Goal: Check status: Check status

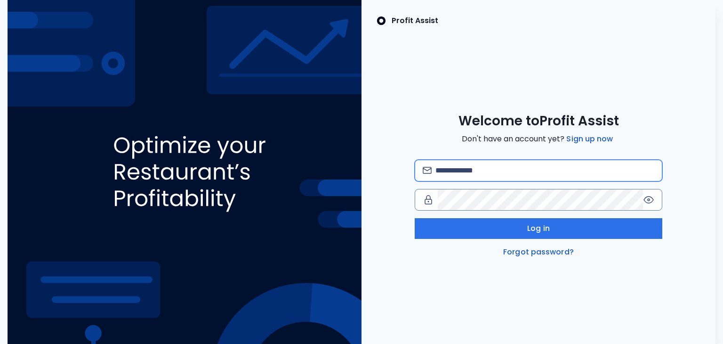
click at [520, 165] on input "email" at bounding box center [544, 170] width 219 height 21
click at [503, 172] on input "email" at bounding box center [544, 170] width 219 height 21
type input "**********"
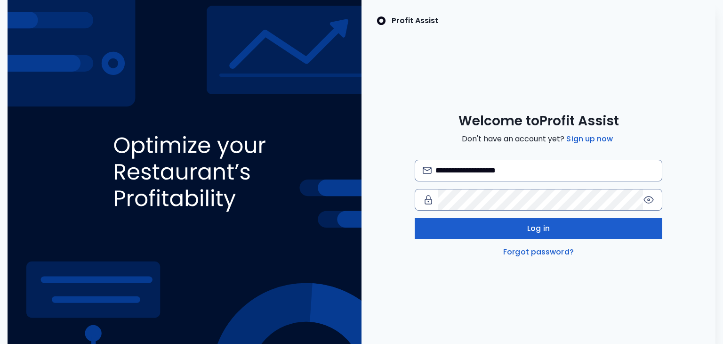
click at [529, 226] on span "Log in" at bounding box center [538, 228] width 23 height 11
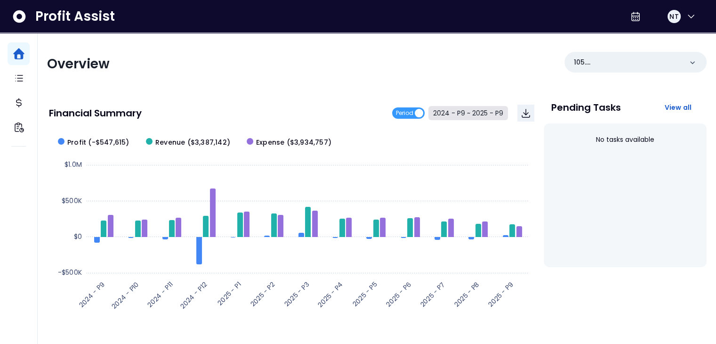
click at [456, 107] on button "2024 - P9 ~ 2025 - P9" at bounding box center [468, 113] width 80 height 14
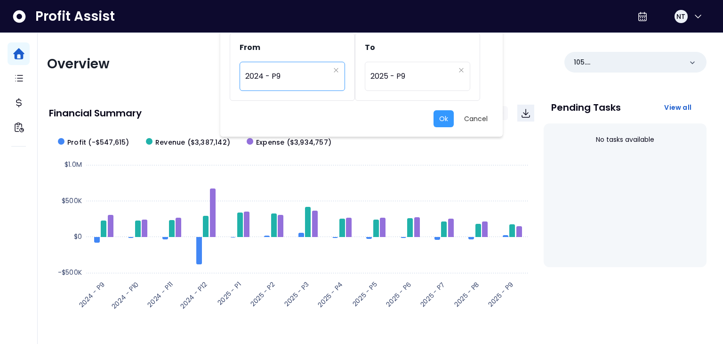
click at [307, 83] on span "2024 - P9" at bounding box center [287, 76] width 84 height 22
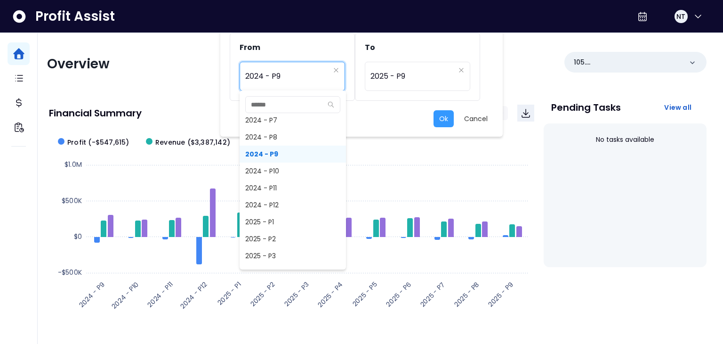
scroll to position [437, 0]
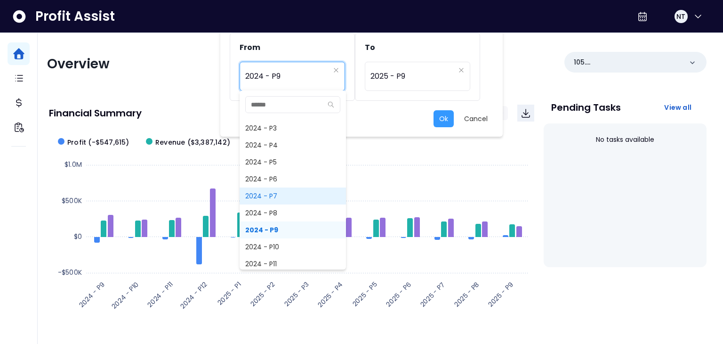
click at [289, 197] on span "2024 - P7" at bounding box center [293, 195] width 106 height 17
type input "*********"
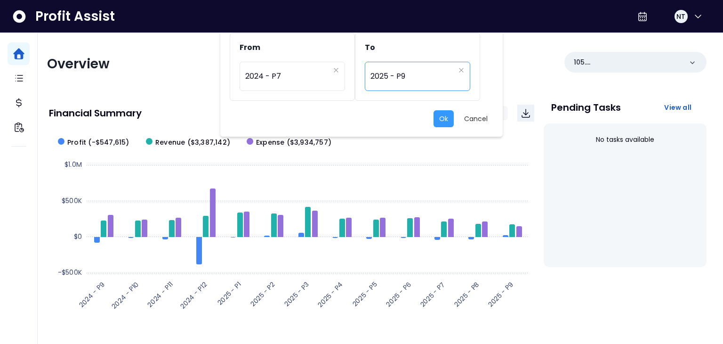
click at [421, 79] on span "2025 - P9" at bounding box center [412, 76] width 84 height 22
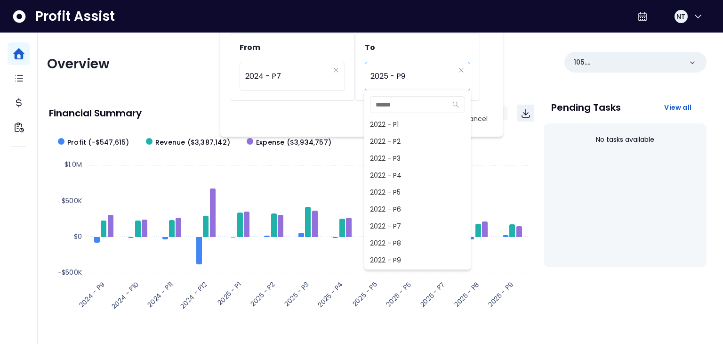
scroll to position [610, 0]
click at [317, 115] on div "Ok Cancel" at bounding box center [362, 118] width 264 height 17
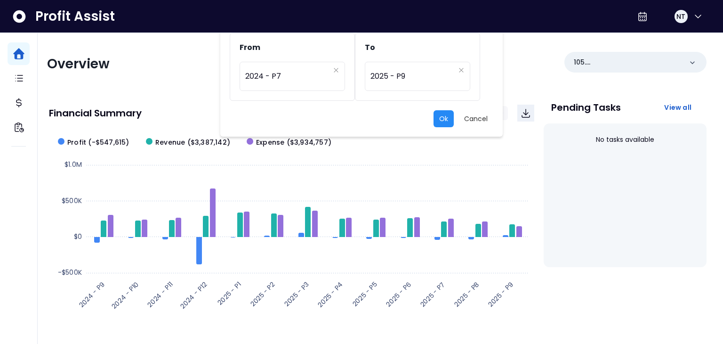
click at [445, 120] on button "Ok" at bounding box center [444, 118] width 20 height 17
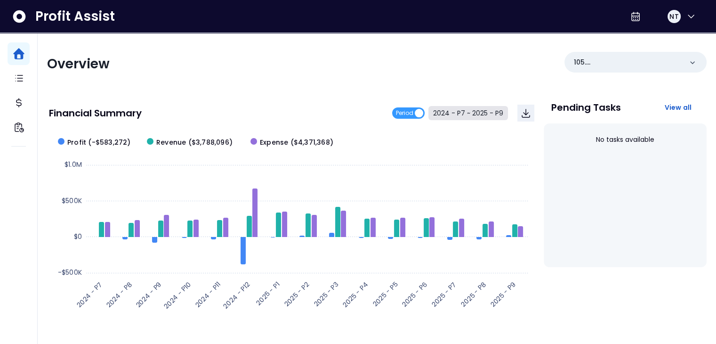
click at [481, 110] on button "2024 - P7 ~ 2025 - P9" at bounding box center [468, 113] width 80 height 14
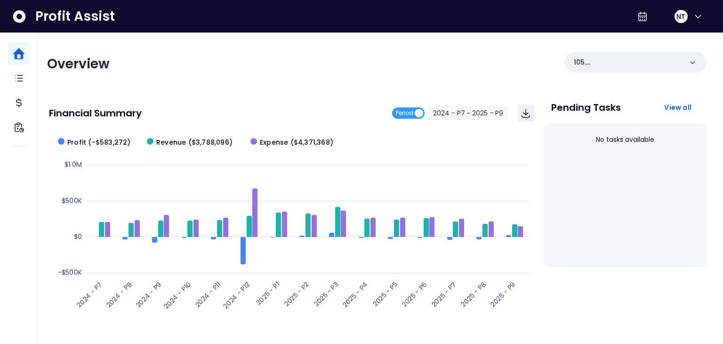
click at [384, 87] on div "********* 2025 - P9" at bounding box center [417, 76] width 105 height 29
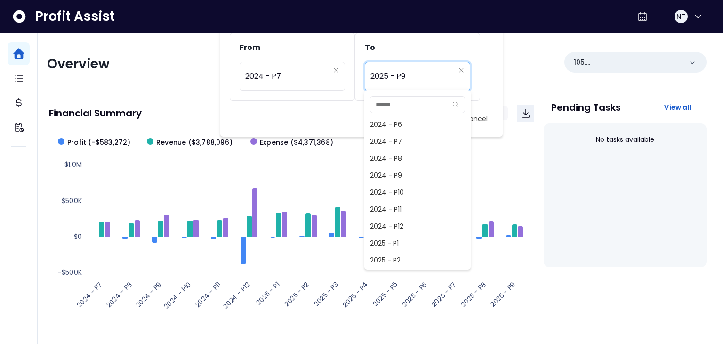
scroll to position [488, 0]
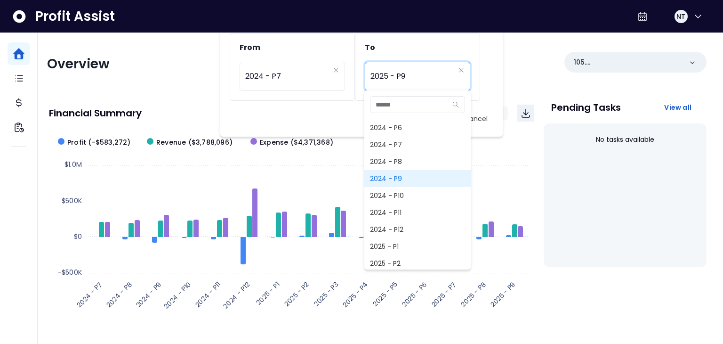
click at [421, 182] on span "2024 - P9" at bounding box center [417, 178] width 106 height 17
type input "*********"
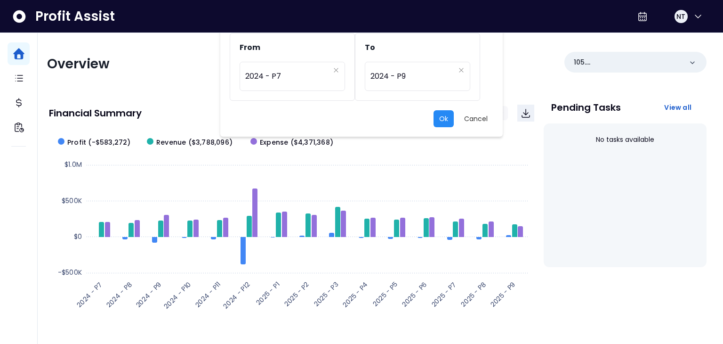
click at [444, 115] on button "Ok" at bounding box center [444, 118] width 20 height 17
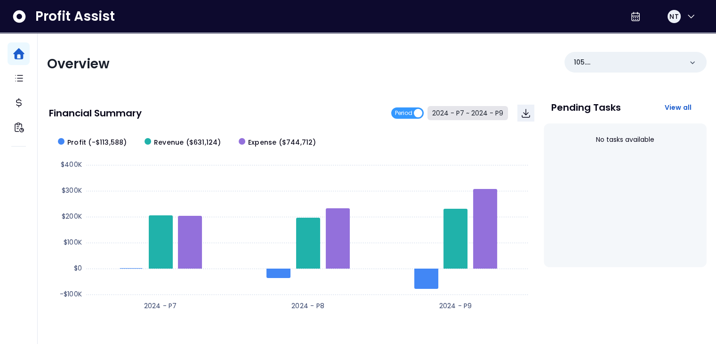
click at [483, 112] on button "2024 - P7 ~ 2024 - P9" at bounding box center [467, 113] width 80 height 14
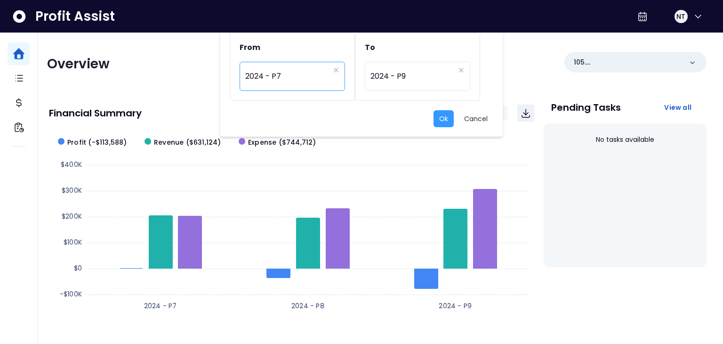
click at [297, 85] on span "2024 - P7" at bounding box center [287, 76] width 84 height 22
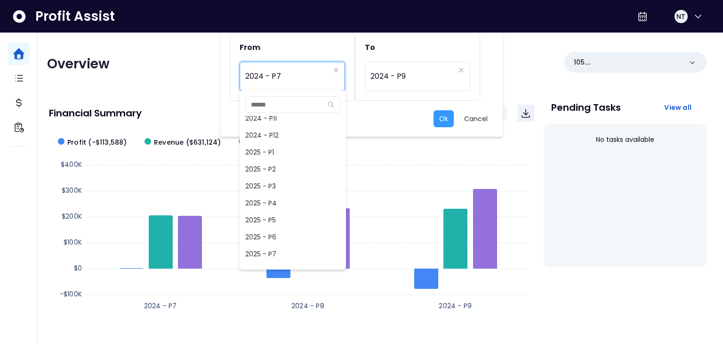
scroll to position [586, 0]
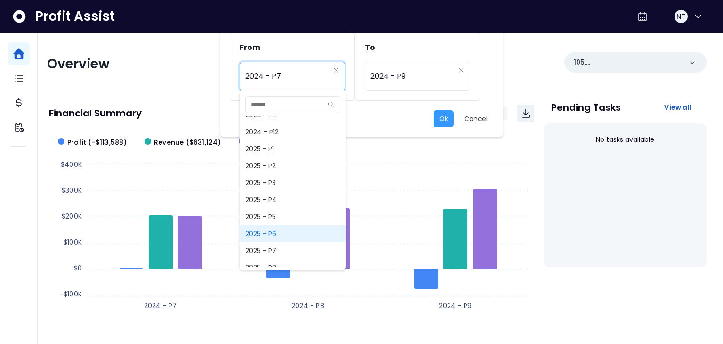
click at [275, 229] on span "2025 - P6" at bounding box center [293, 233] width 106 height 17
type input "*********"
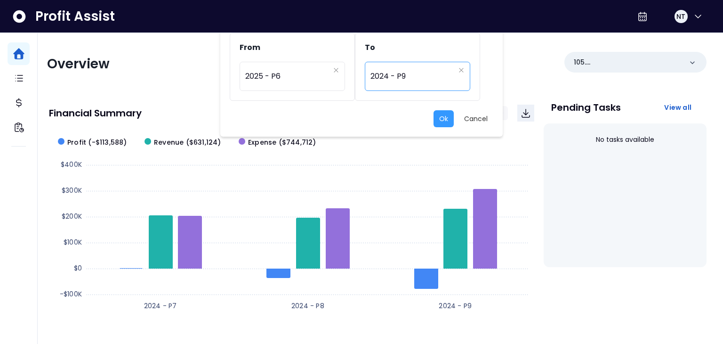
click at [416, 85] on span "2024 - P9" at bounding box center [412, 76] width 84 height 22
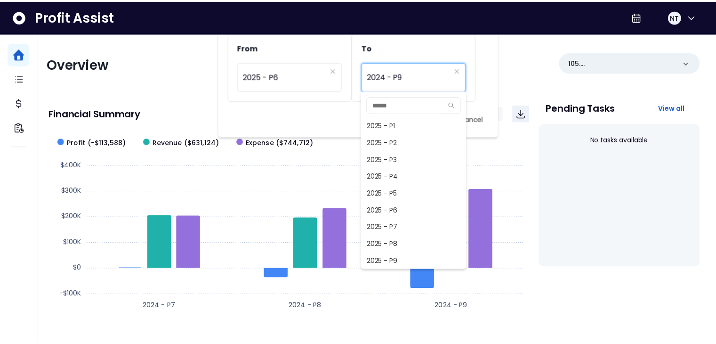
scroll to position [626, 0]
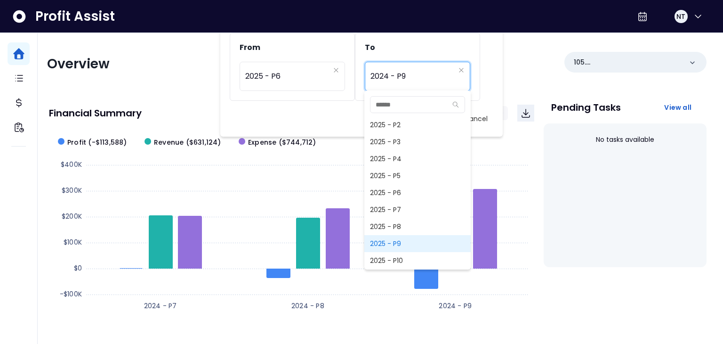
click at [412, 242] on span "2025 - P9" at bounding box center [417, 243] width 106 height 17
type input "*********"
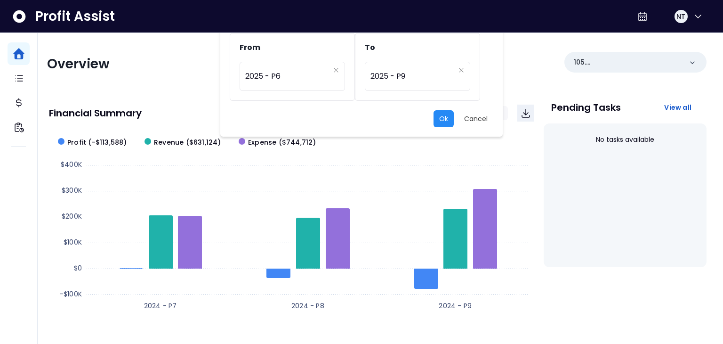
click at [440, 118] on button "Ok" at bounding box center [444, 118] width 20 height 17
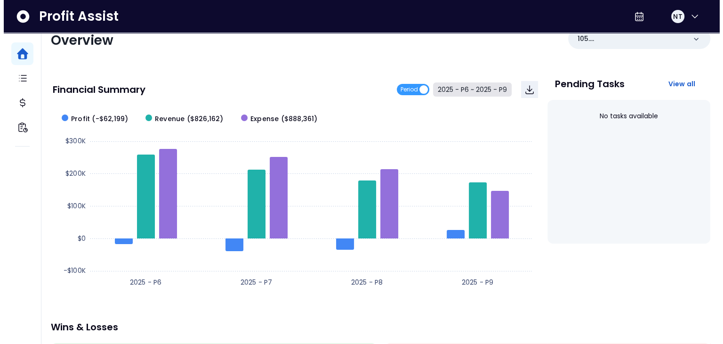
scroll to position [22, 0]
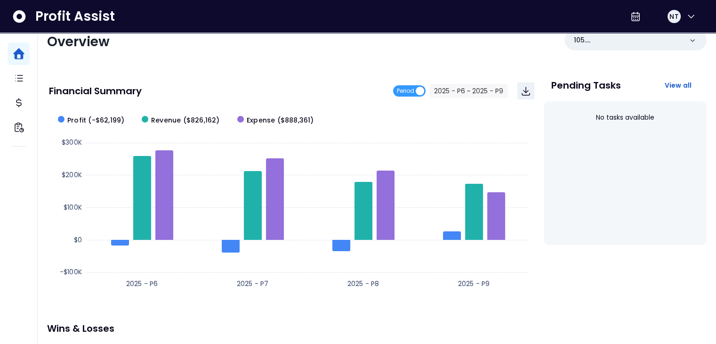
click at [366, 54] on div "Overview 105. UTC([GEOGRAPHIC_DATA])" at bounding box center [376, 42] width 659 height 24
click at [358, 74] on div "Financial Summary Period 2025 - P6 ~ 2025 - P9 Created with Highcharts 11.4.8 2…" at bounding box center [291, 185] width 489 height 224
click at [479, 92] on button "2025 - P6 ~ 2025 - P9" at bounding box center [468, 91] width 79 height 14
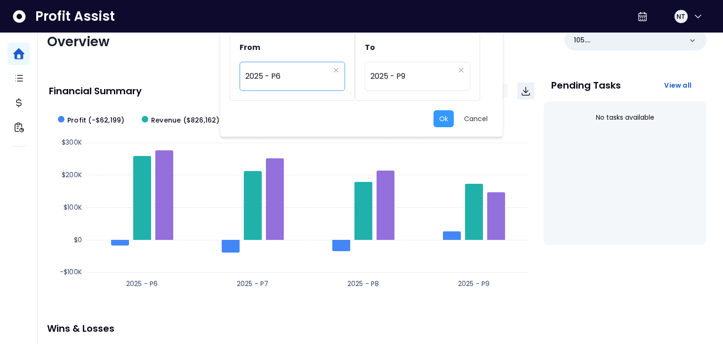
click at [316, 80] on span "2025 - P6" at bounding box center [287, 76] width 84 height 22
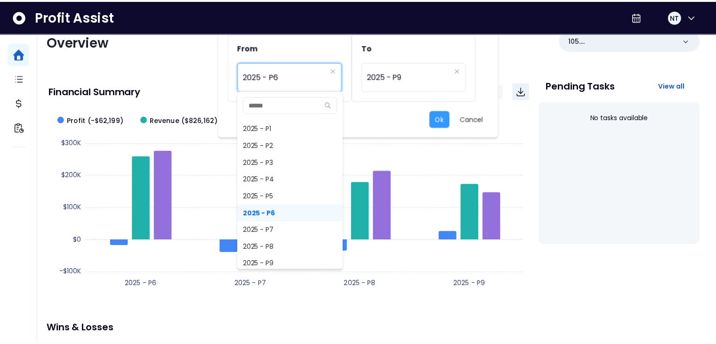
scroll to position [610, 0]
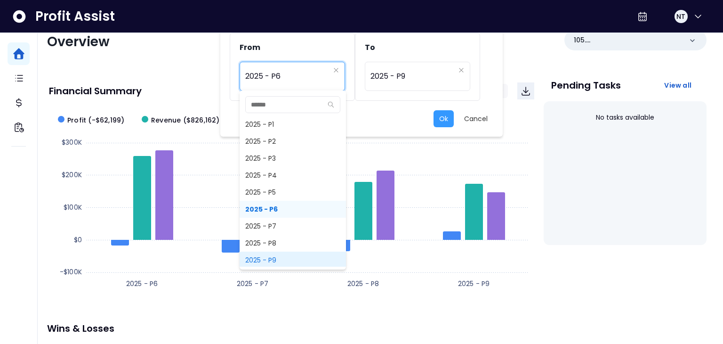
click at [291, 257] on span "2025 - P9" at bounding box center [293, 259] width 106 height 17
type input "*********"
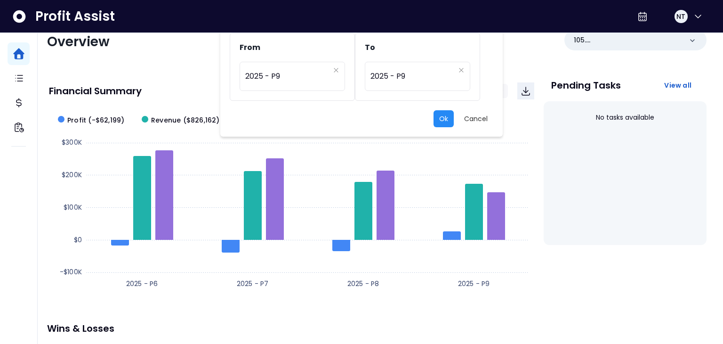
click at [441, 112] on button "Ok" at bounding box center [444, 118] width 20 height 17
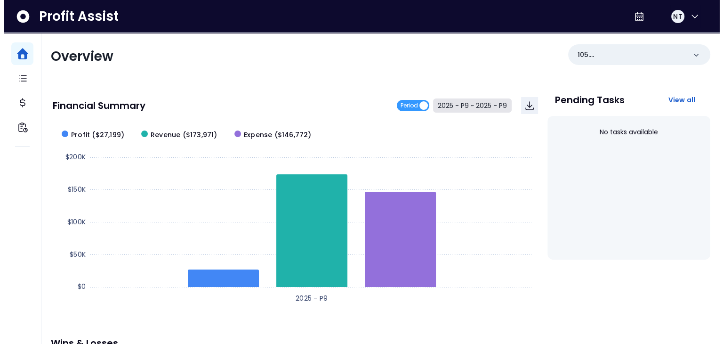
scroll to position [0, 0]
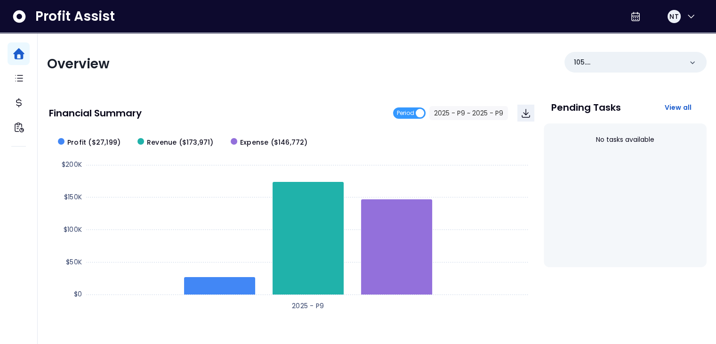
click at [236, 59] on div "Overview" at bounding box center [209, 64] width 324 height 17
click at [465, 108] on button "2025 - P9 ~ 2025 - P9" at bounding box center [468, 113] width 79 height 14
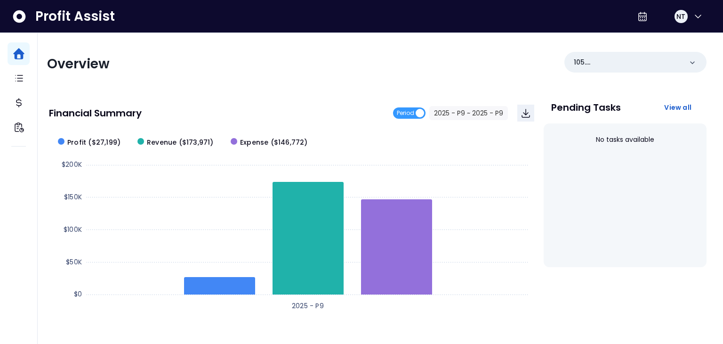
click at [282, 78] on span "2025 - P9" at bounding box center [287, 76] width 84 height 22
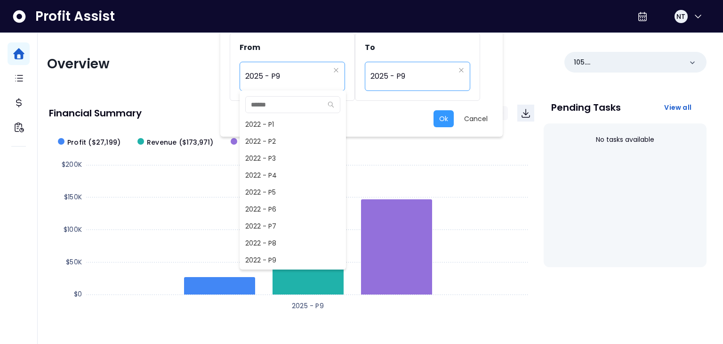
scroll to position [610, 0]
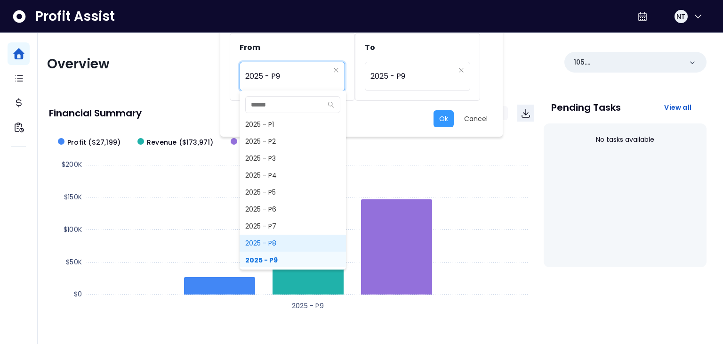
click at [319, 242] on span "2025 - P8" at bounding box center [293, 242] width 106 height 17
type input "*********"
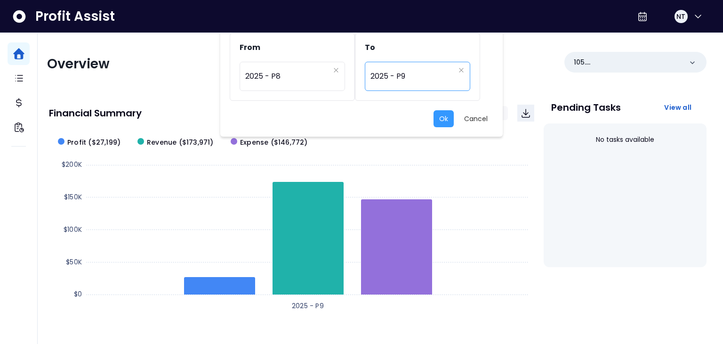
click at [429, 77] on span "2025 - P9" at bounding box center [412, 76] width 84 height 22
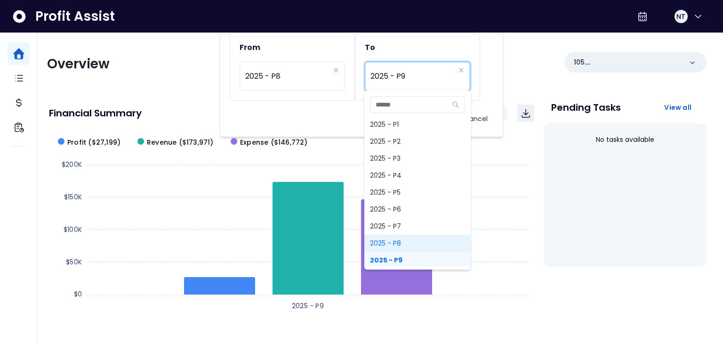
click at [392, 234] on span "2025 - P8" at bounding box center [417, 242] width 106 height 17
type input "*********"
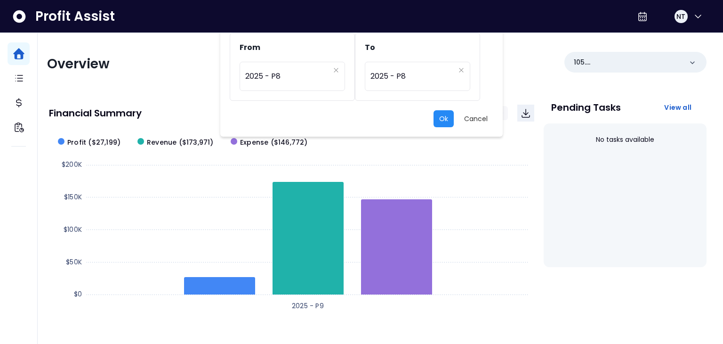
click at [436, 122] on button "Ok" at bounding box center [444, 118] width 20 height 17
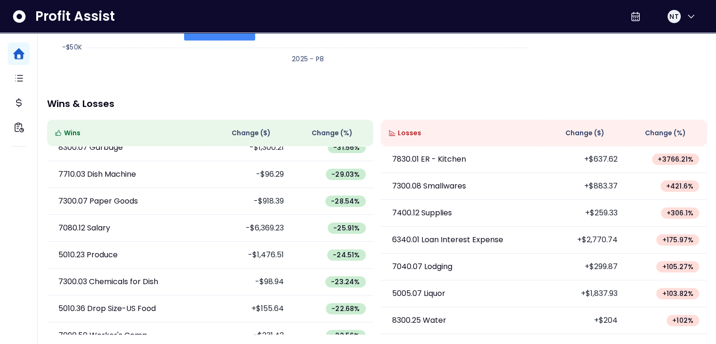
scroll to position [524, 0]
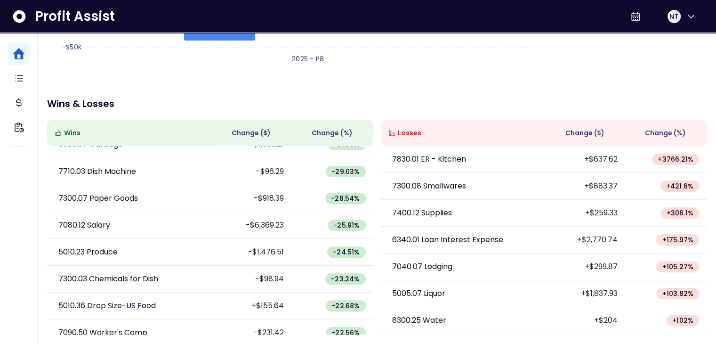
click at [373, 243] on div "Wins Change ( $ ) Change (%) 9520.00 Overs & Shorts +$44.16 -629.96 % 6500.13 M…" at bounding box center [376, 227] width 659 height 215
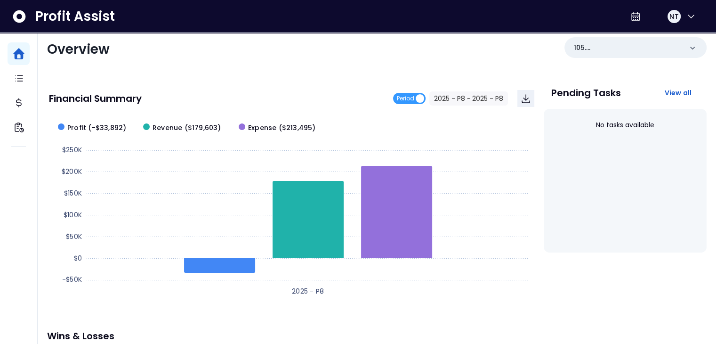
scroll to position [0, 0]
